Goal: Navigation & Orientation: Find specific page/section

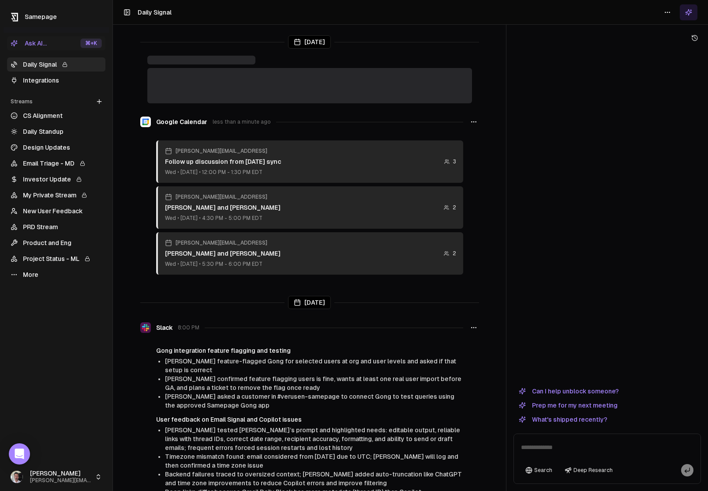
click at [474, 122] on icon "button" at bounding box center [474, 121] width 7 height 7
click at [602, 129] on div at bounding box center [608, 213] width 188 height 338
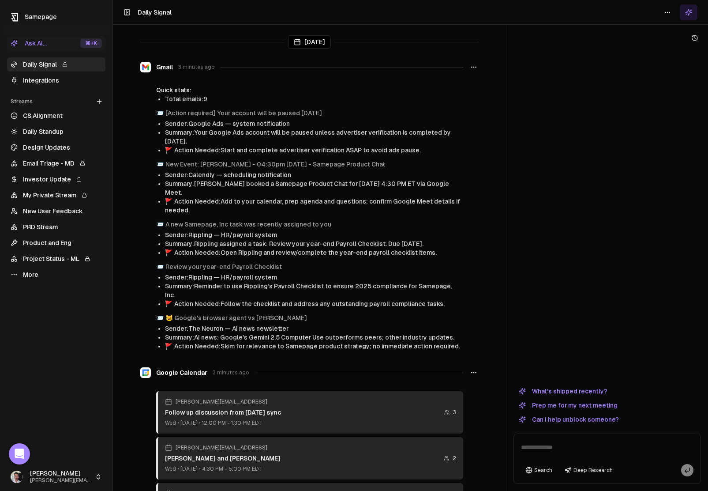
click at [476, 68] on icon "button" at bounding box center [474, 67] width 7 height 7
click at [34, 66] on link "Daily Signal" at bounding box center [56, 64] width 98 height 14
